Goal: Navigation & Orientation: Find specific page/section

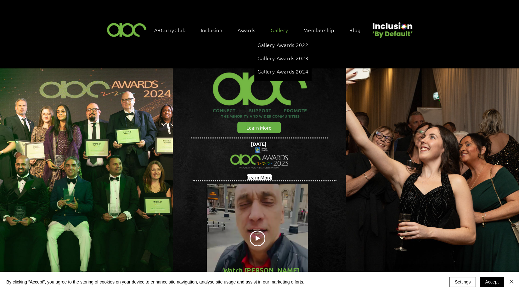
click at [279, 30] on span "Gallery" at bounding box center [280, 29] width 18 height 7
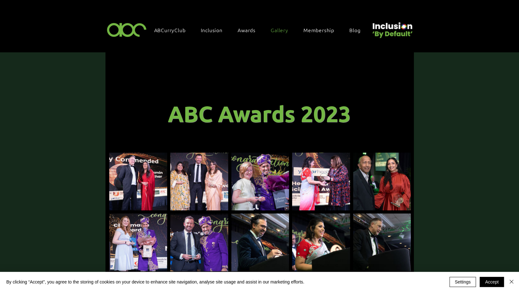
click at [121, 29] on img at bounding box center [126, 29] width 43 height 19
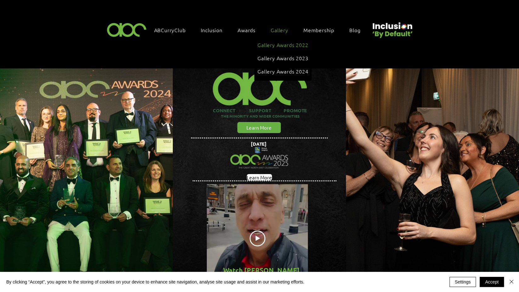
click at [278, 44] on span "Gallery Awards 2022" at bounding box center [283, 44] width 51 height 7
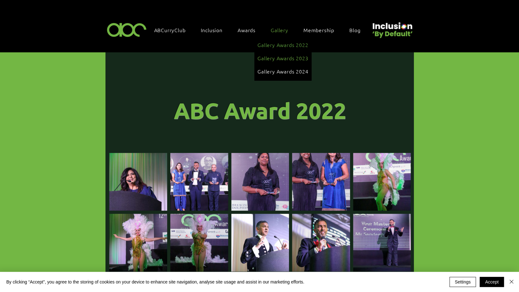
click at [273, 57] on span "Gallery Awards 2023" at bounding box center [283, 57] width 51 height 7
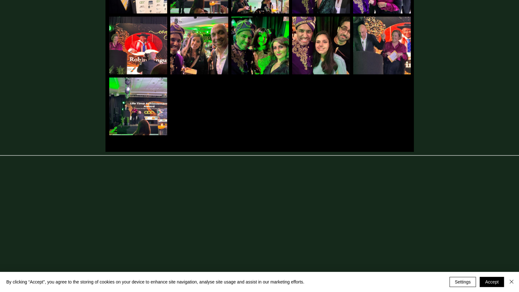
scroll to position [1169, 0]
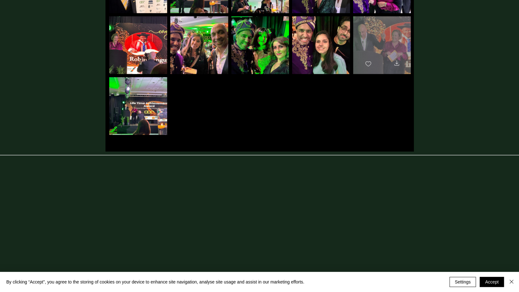
click at [374, 57] on span "Love" at bounding box center [368, 64] width 17 height 15
click at [381, 39] on div "main content" at bounding box center [382, 42] width 58 height 52
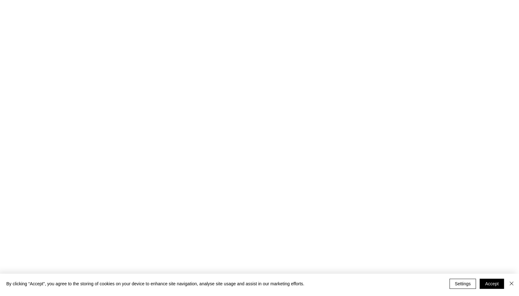
scroll to position [0, 0]
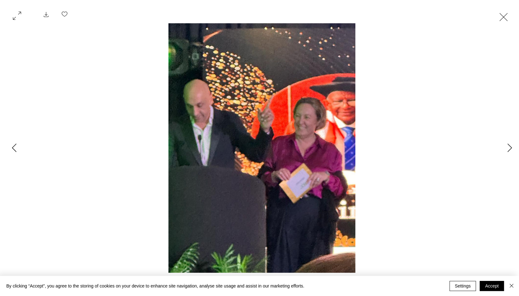
click at [509, 15] on button "Exit expand mode" at bounding box center [504, 16] width 12 height 14
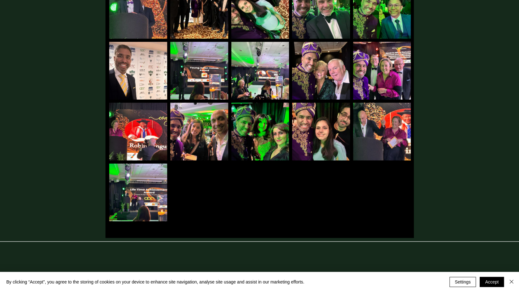
scroll to position [1065, 0]
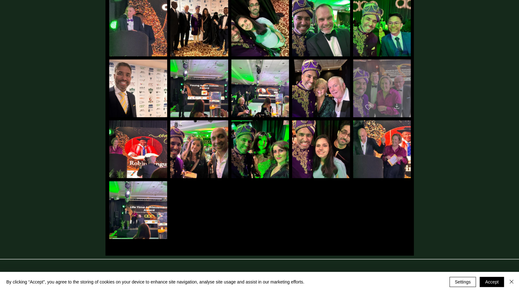
click at [385, 81] on div "main content" at bounding box center [382, 86] width 58 height 52
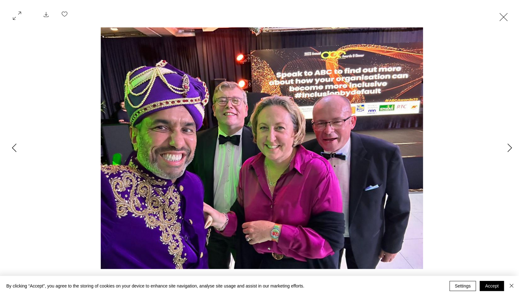
click at [510, 17] on button "Exit expand mode" at bounding box center [504, 16] width 12 height 14
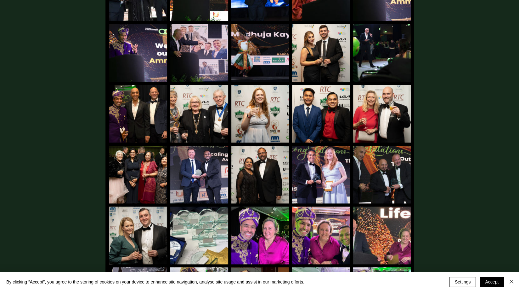
scroll to position [367, 0]
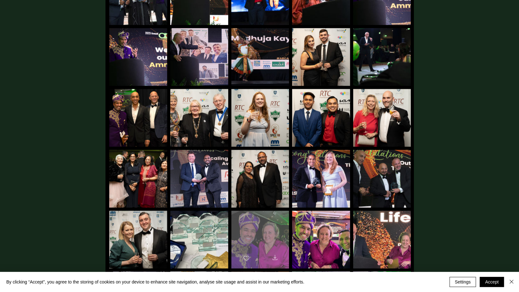
click at [269, 226] on div "main content" at bounding box center [260, 236] width 58 height 52
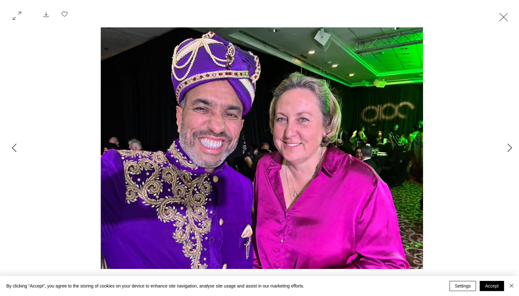
click at [510, 17] on button "Exit expand mode" at bounding box center [504, 16] width 12 height 14
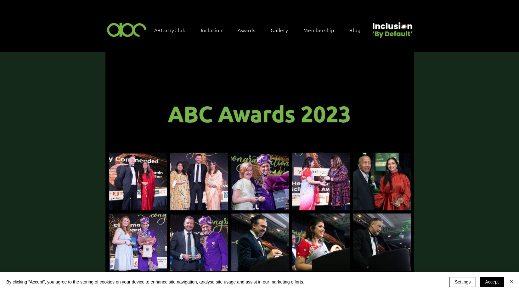
click at [122, 26] on img at bounding box center [126, 29] width 43 height 19
